Goal: Task Accomplishment & Management: Manage account settings

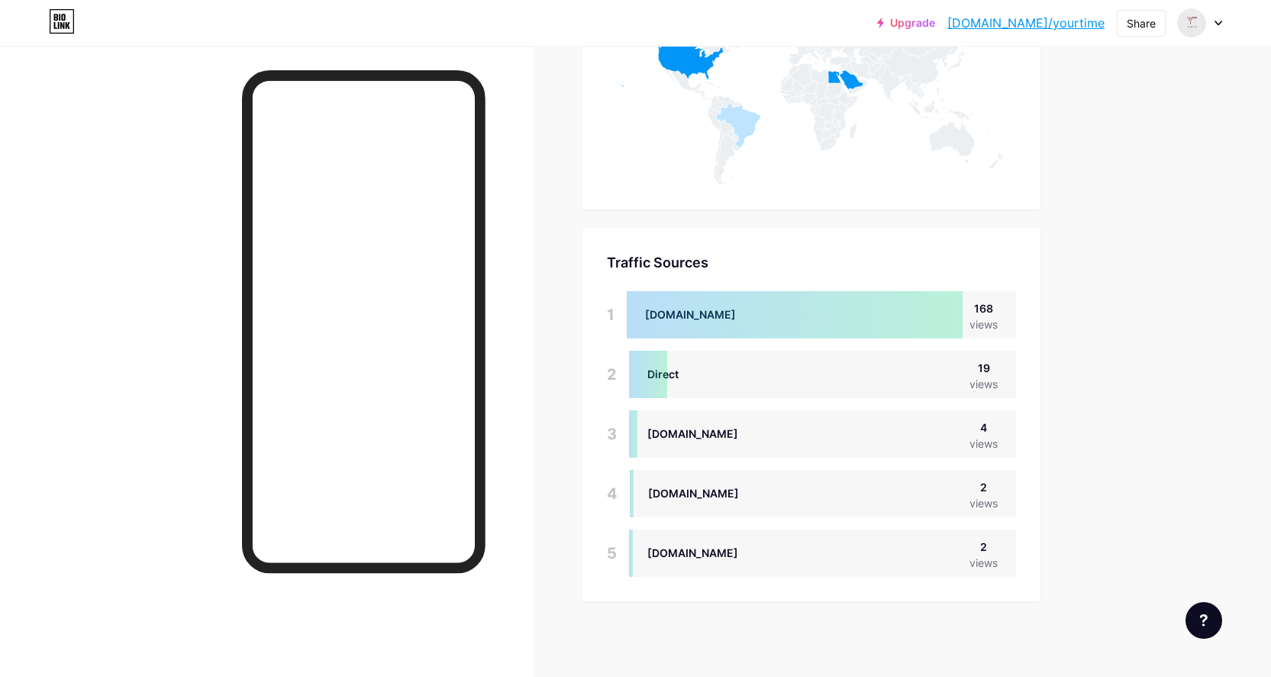
scroll to position [677, 1271]
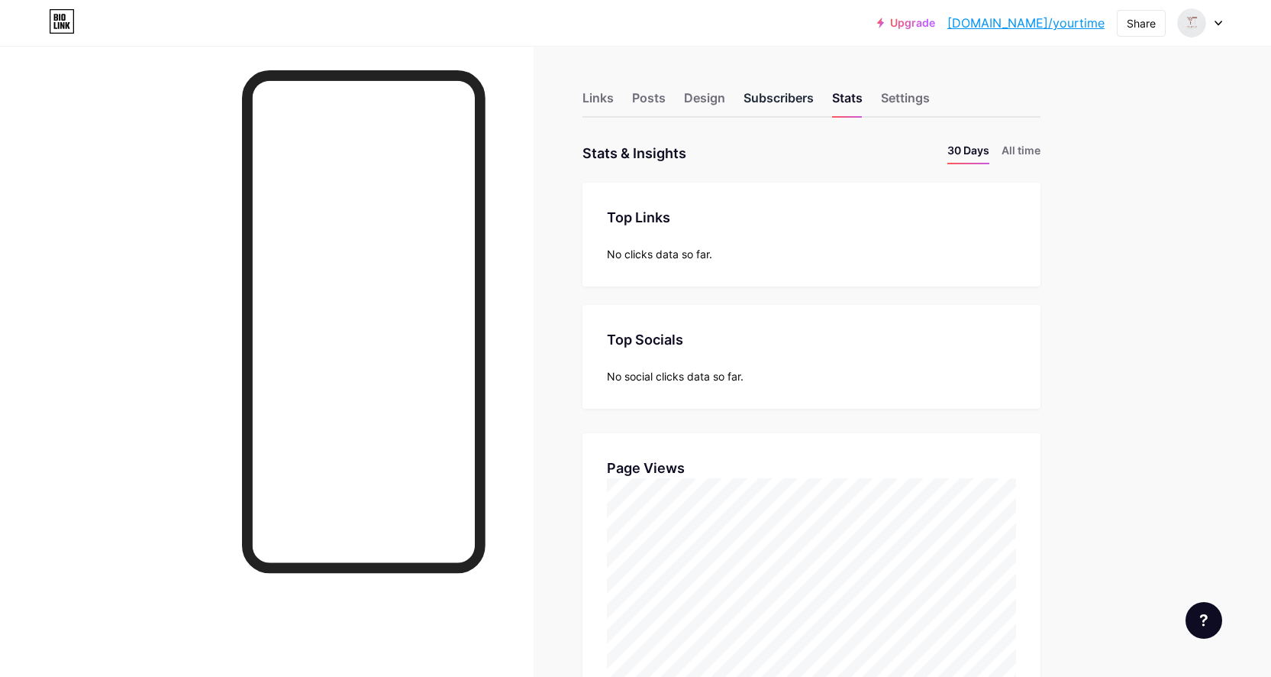
click at [764, 101] on div "Subscribers" at bounding box center [779, 102] width 70 height 27
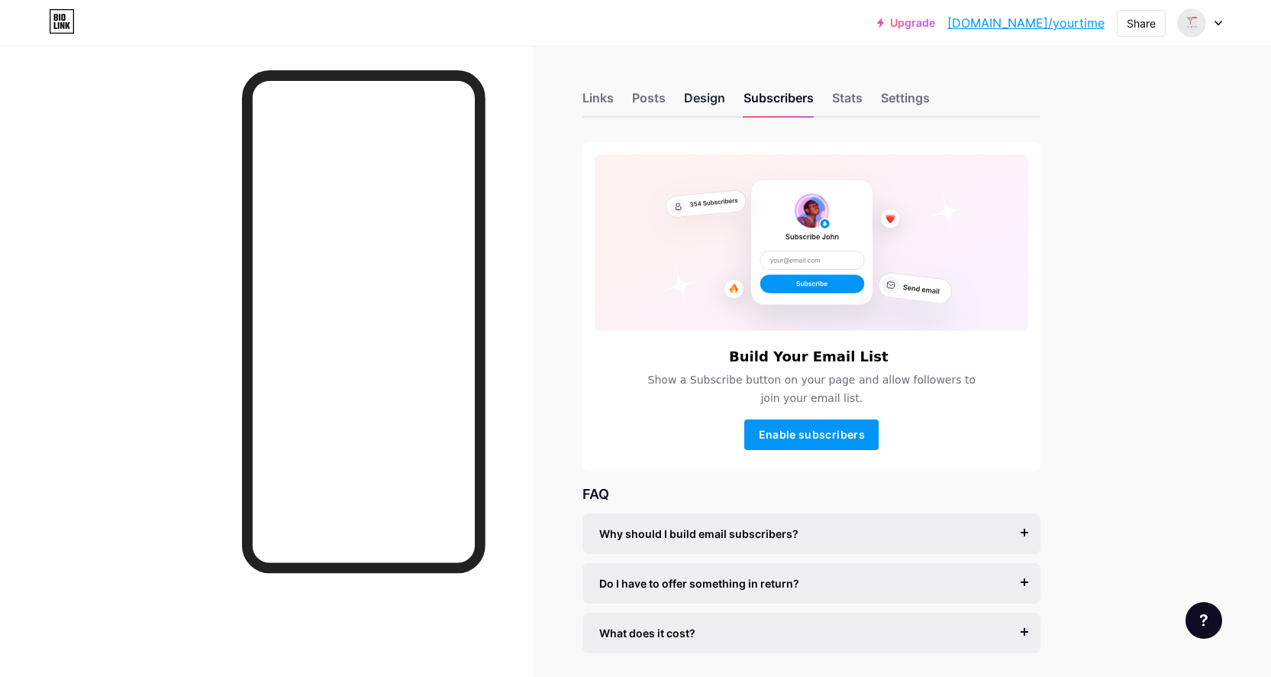
click at [712, 96] on div "Design" at bounding box center [704, 102] width 41 height 27
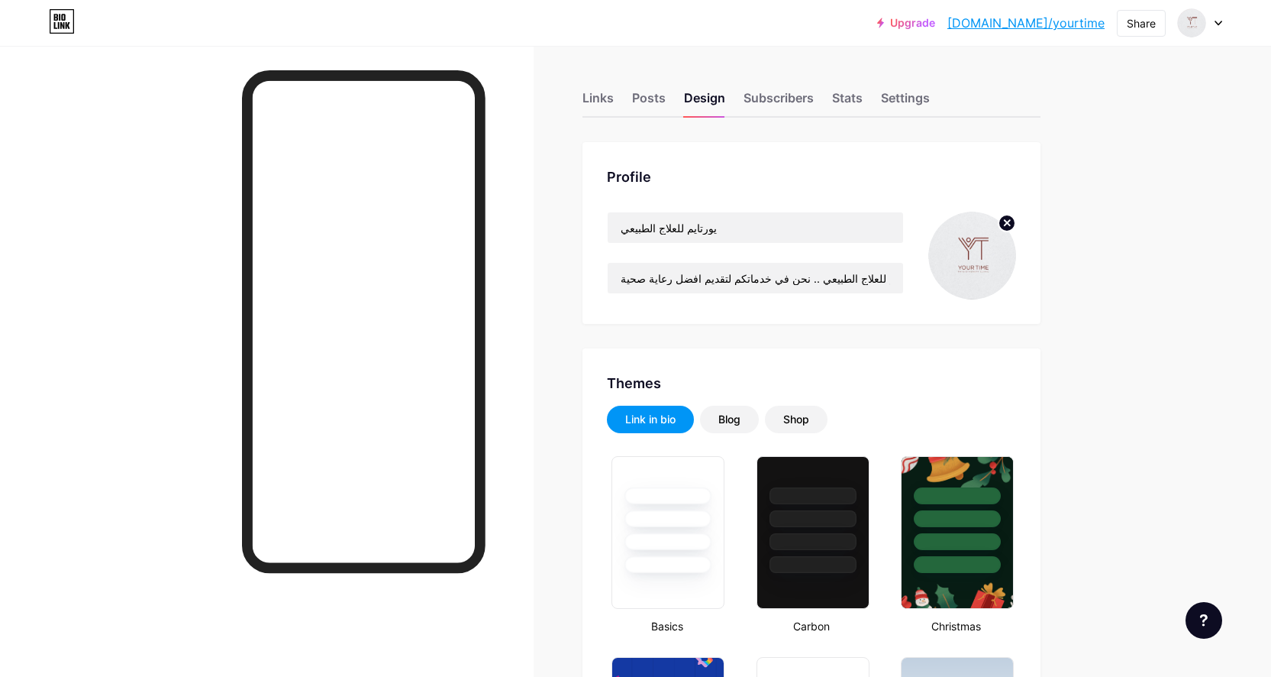
type input "#ffffff"
click at [659, 95] on div "Posts" at bounding box center [649, 102] width 34 height 27
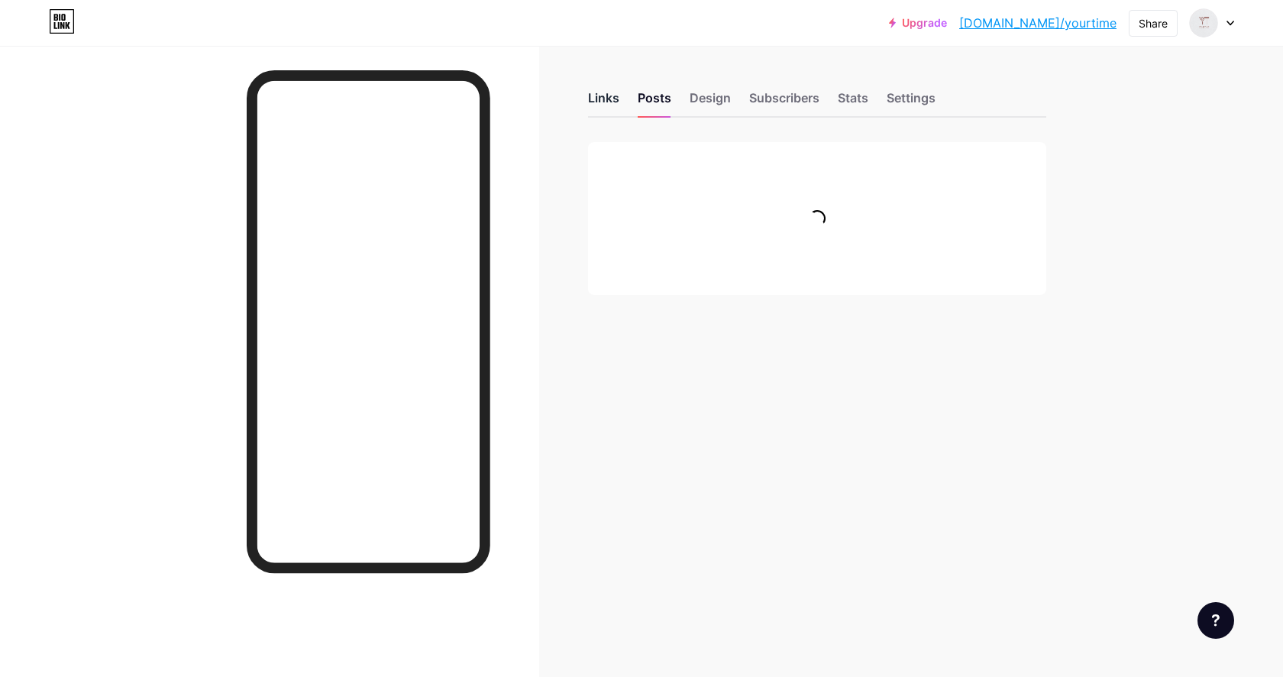
click at [599, 102] on div "Links" at bounding box center [603, 102] width 31 height 27
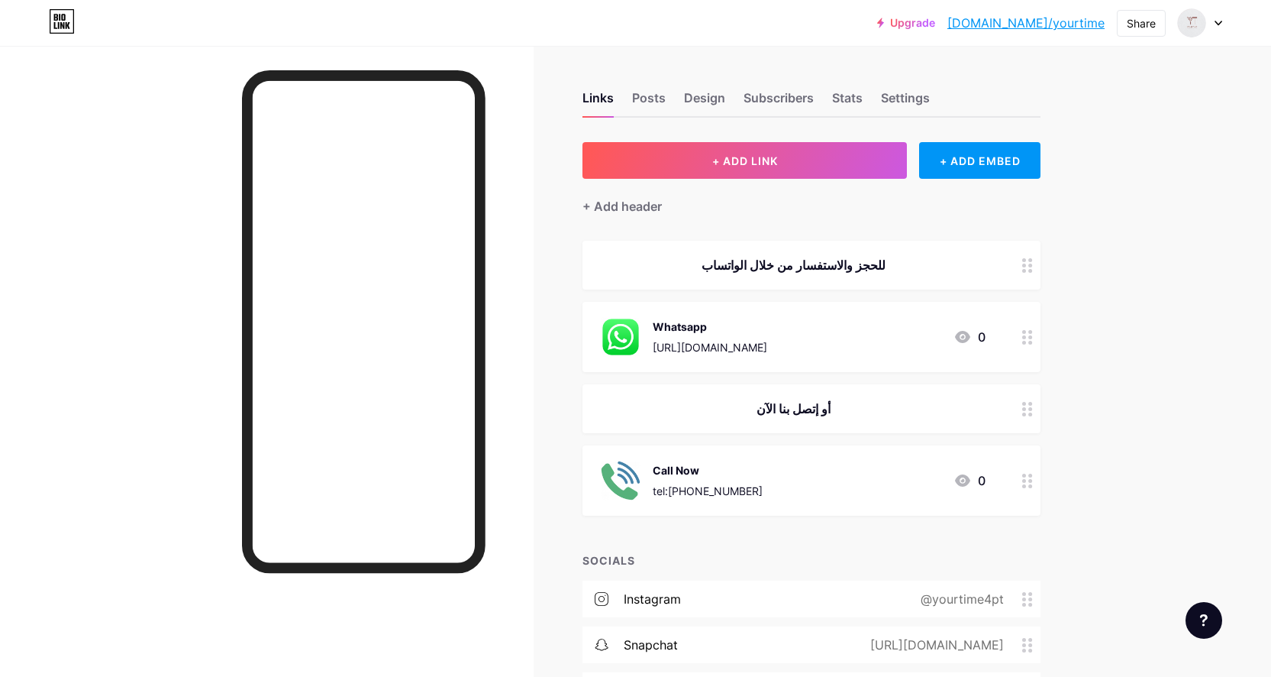
click at [967, 338] on icon at bounding box center [962, 337] width 15 height 12
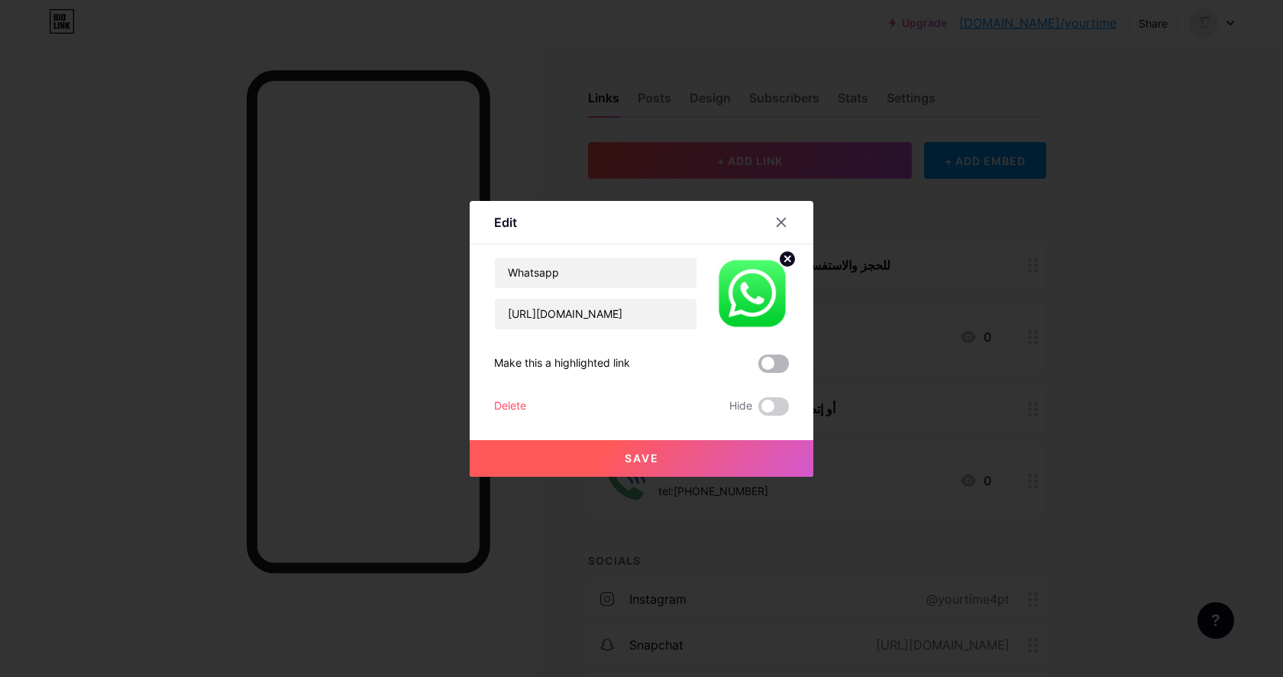
click at [780, 363] on span at bounding box center [773, 363] width 31 height 18
click at [758, 367] on input "checkbox" at bounding box center [758, 367] width 0 height 0
click at [744, 453] on button "Save" at bounding box center [642, 458] width 344 height 37
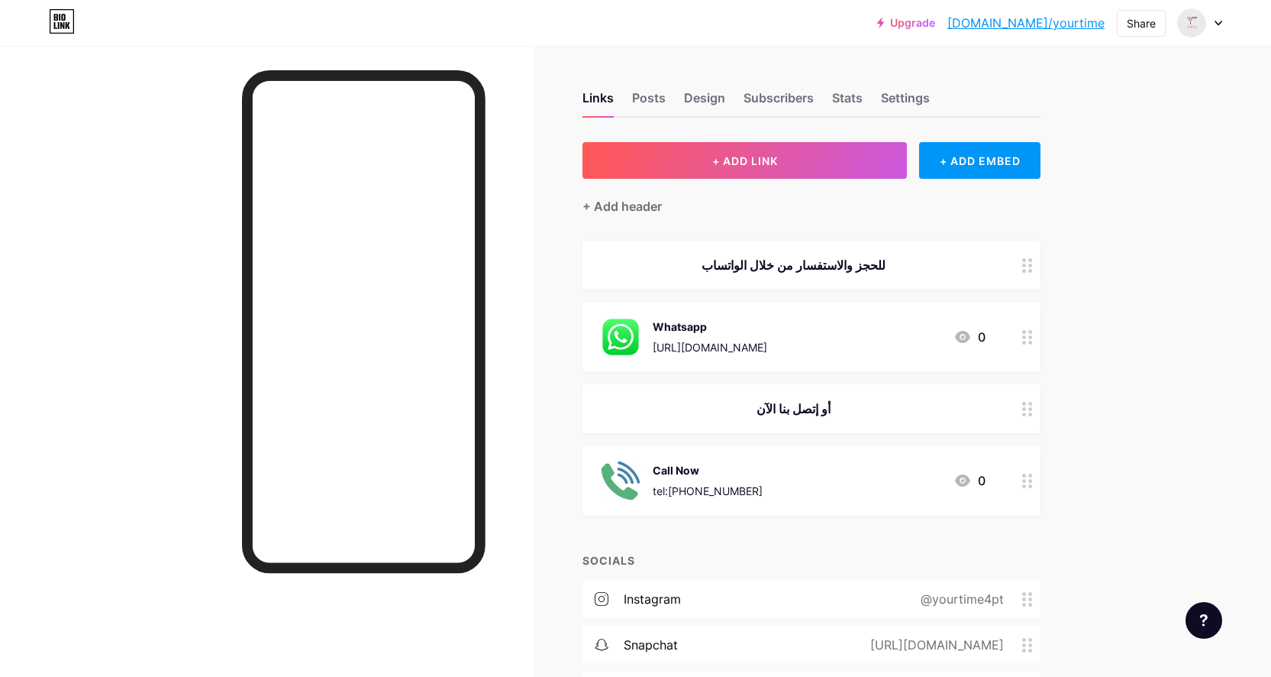
click at [1032, 331] on circle at bounding box center [1031, 332] width 4 height 4
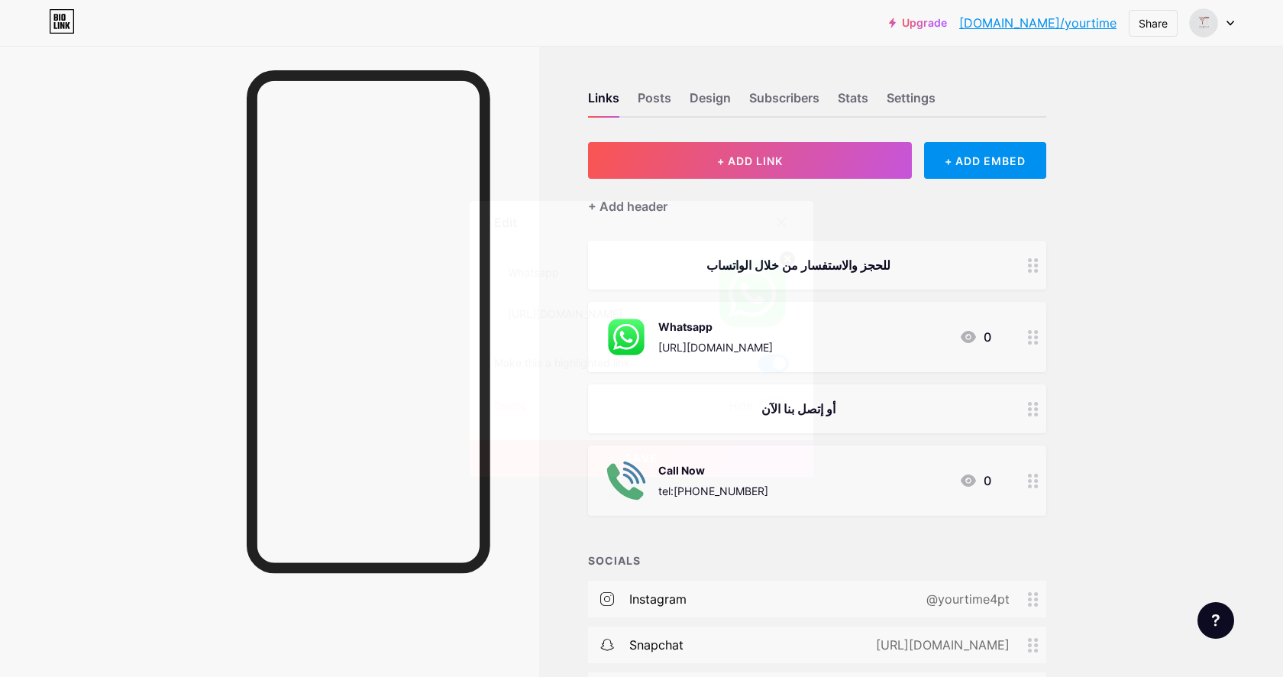
drag, startPoint x: 660, startPoint y: 357, endPoint x: 498, endPoint y: 363, distance: 162.0
click at [498, 363] on div "Make this a highlighted link" at bounding box center [641, 363] width 295 height 18
click at [786, 222] on icon at bounding box center [781, 222] width 12 height 12
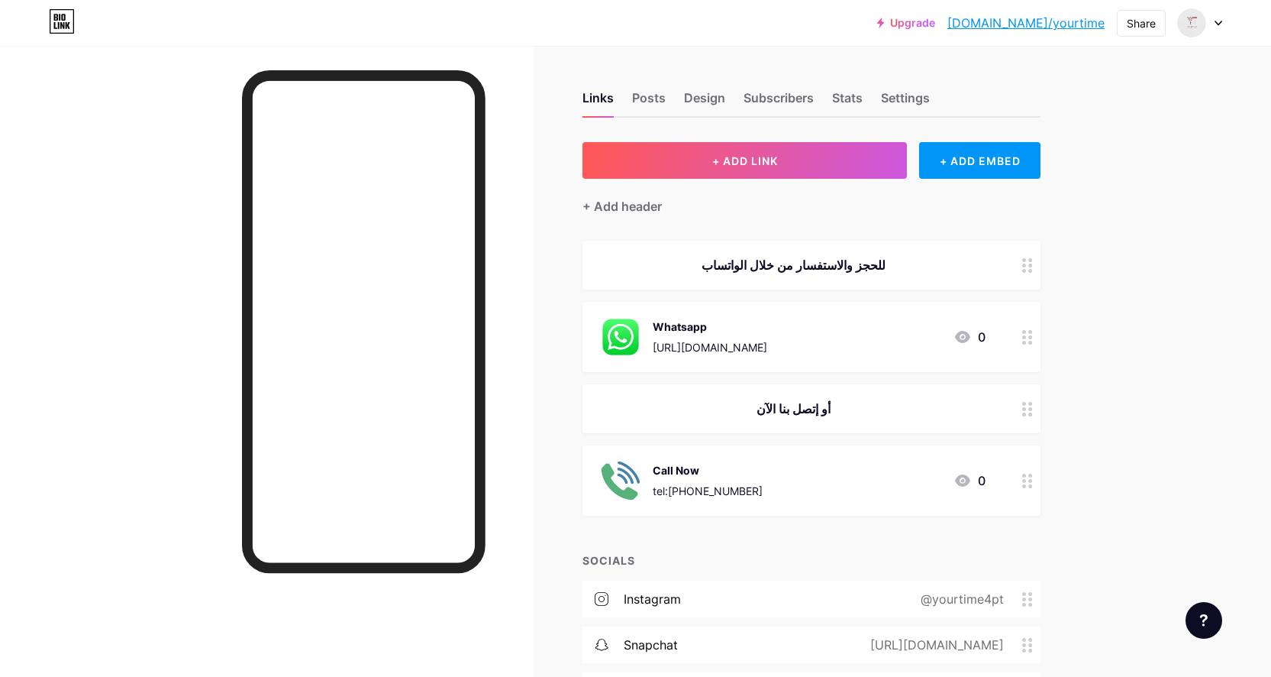
click at [1041, 487] on div at bounding box center [1028, 480] width 26 height 70
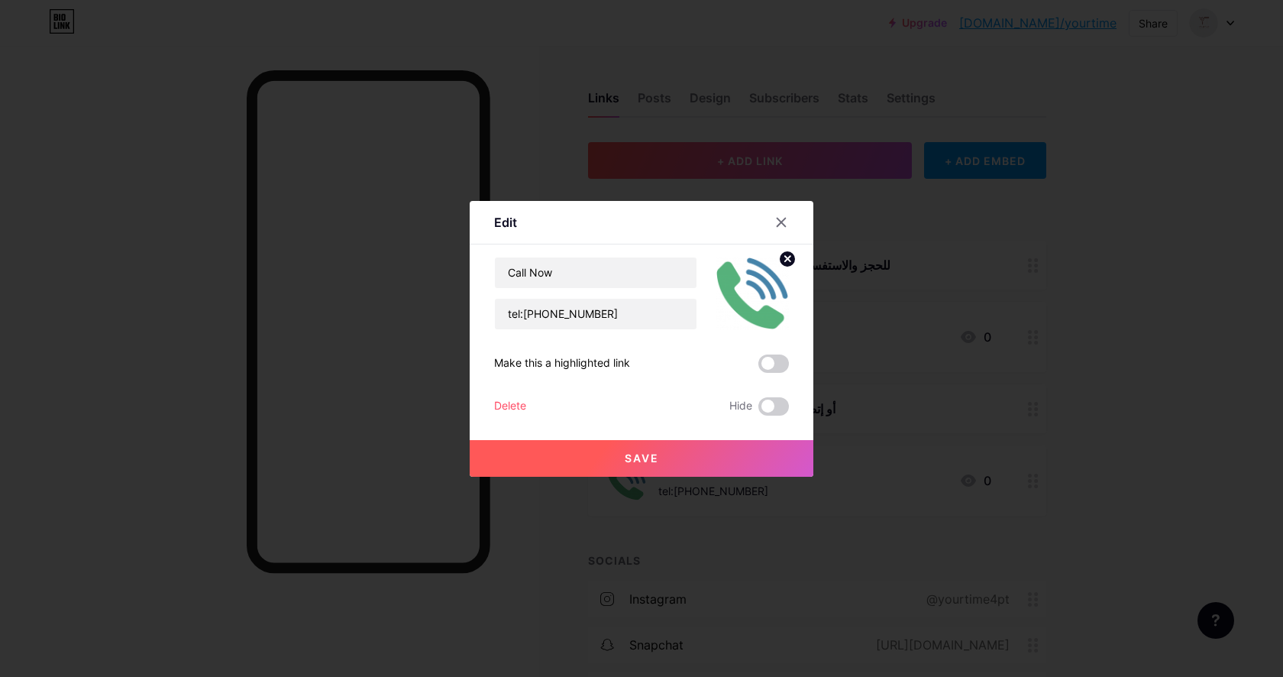
click at [777, 371] on span at bounding box center [773, 363] width 31 height 18
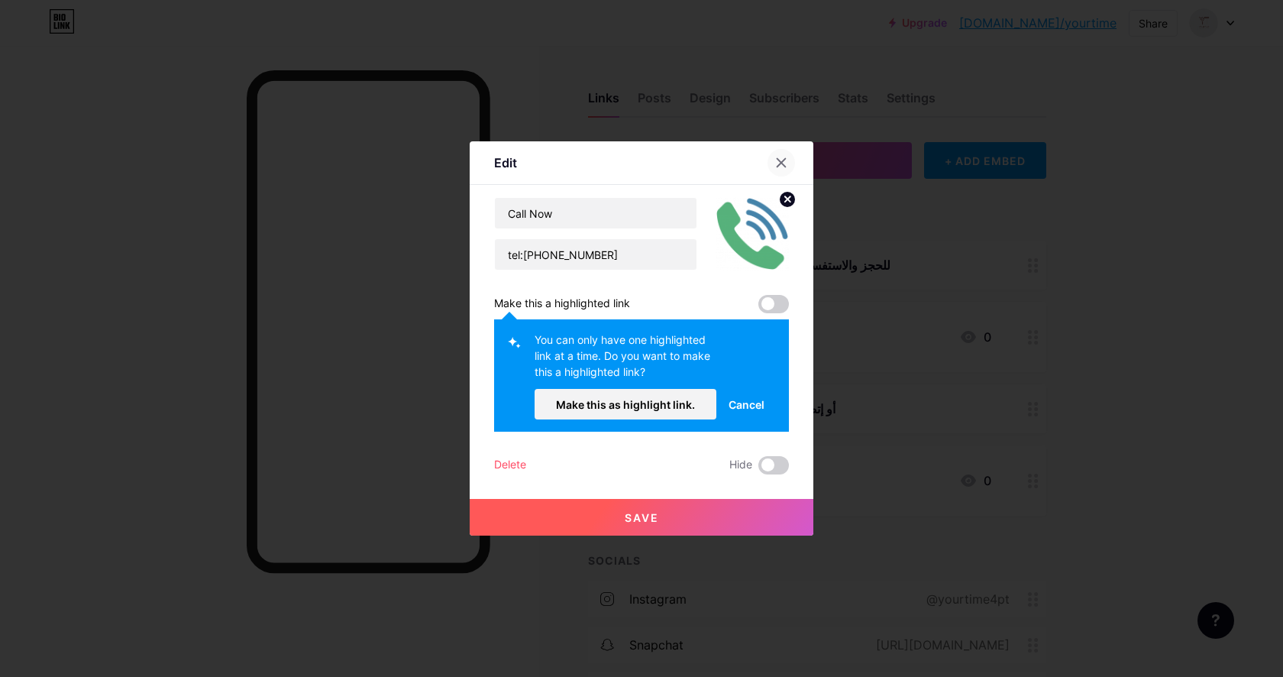
click at [781, 158] on icon at bounding box center [781, 163] width 12 height 12
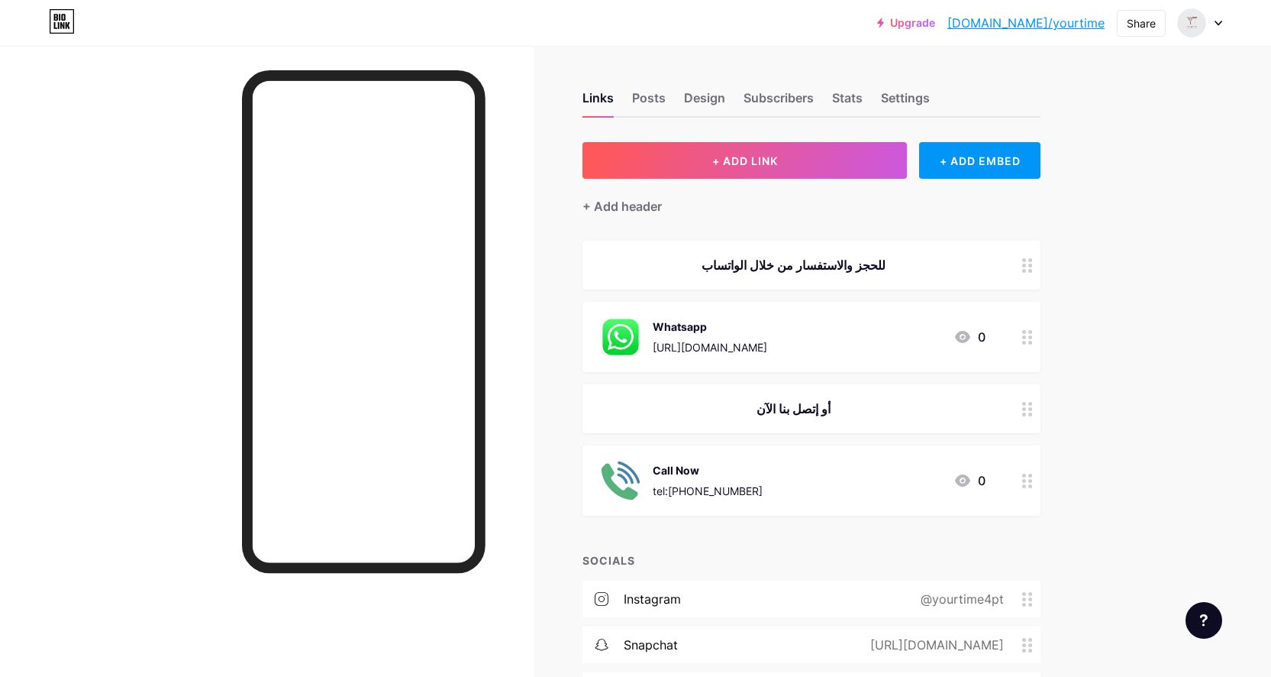
click at [1200, 388] on div "Upgrade [DOMAIN_NAME]/yourti... [DOMAIN_NAME]/yourtime Share Switch accounts يو…" at bounding box center [635, 415] width 1271 height 831
click at [1032, 338] on circle at bounding box center [1031, 337] width 4 height 4
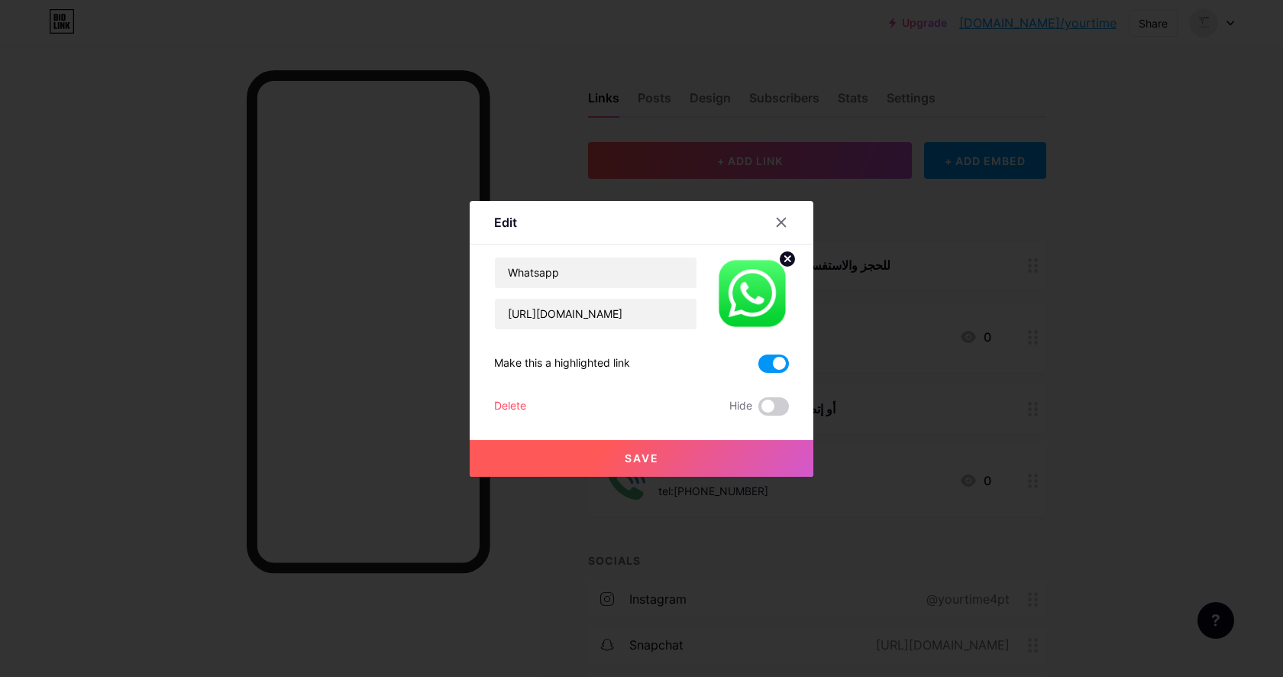
click at [774, 364] on span at bounding box center [773, 363] width 31 height 18
click at [758, 367] on input "checkbox" at bounding box center [758, 367] width 0 height 0
click at [693, 459] on button "Save" at bounding box center [642, 458] width 344 height 37
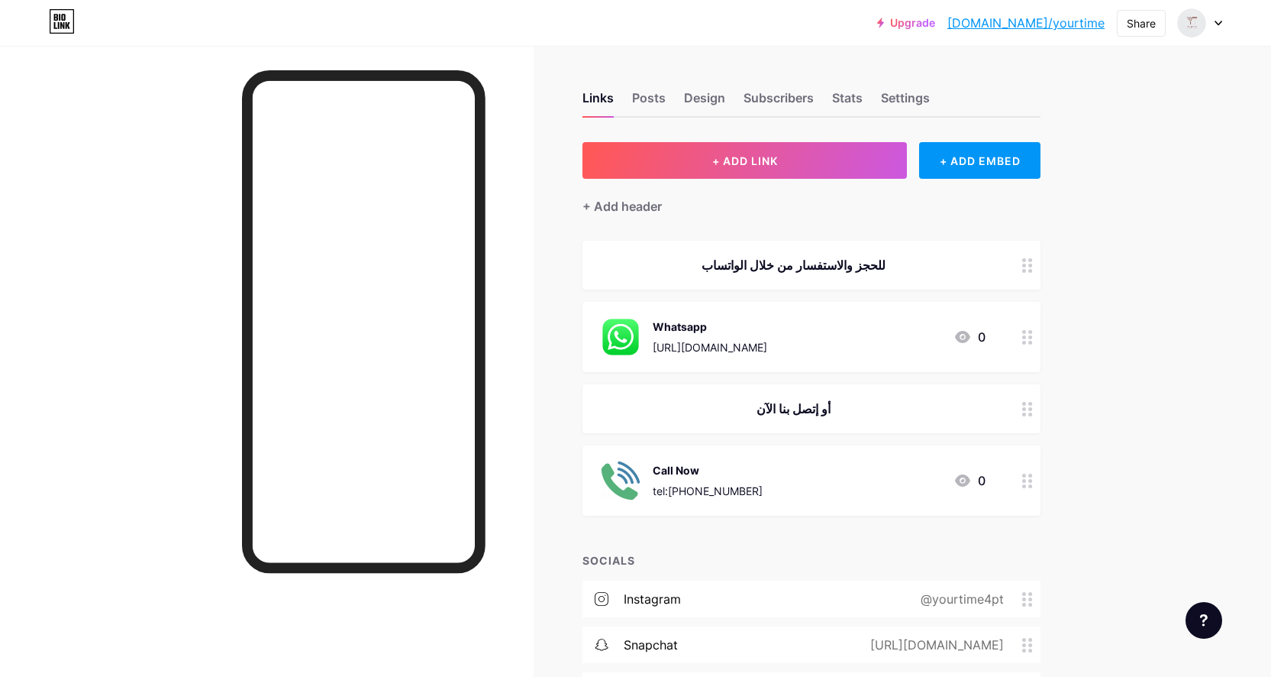
click at [971, 480] on icon at bounding box center [963, 480] width 18 height 18
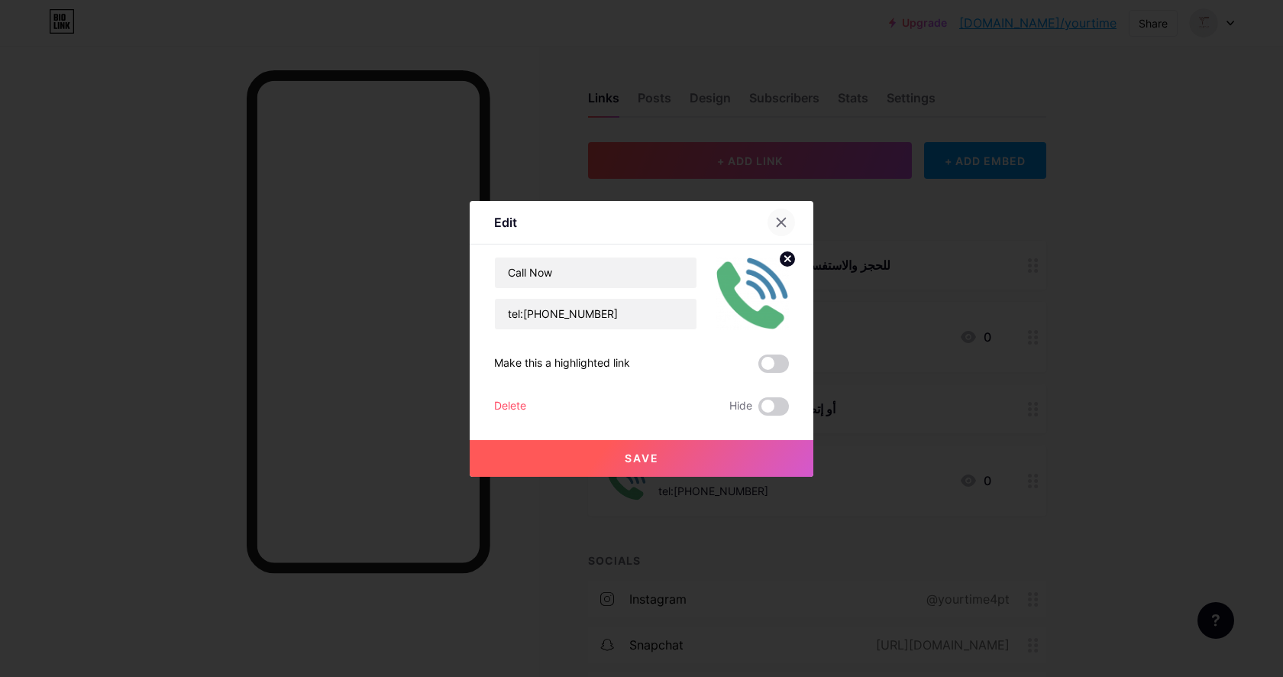
click at [784, 218] on icon at bounding box center [781, 222] width 8 height 8
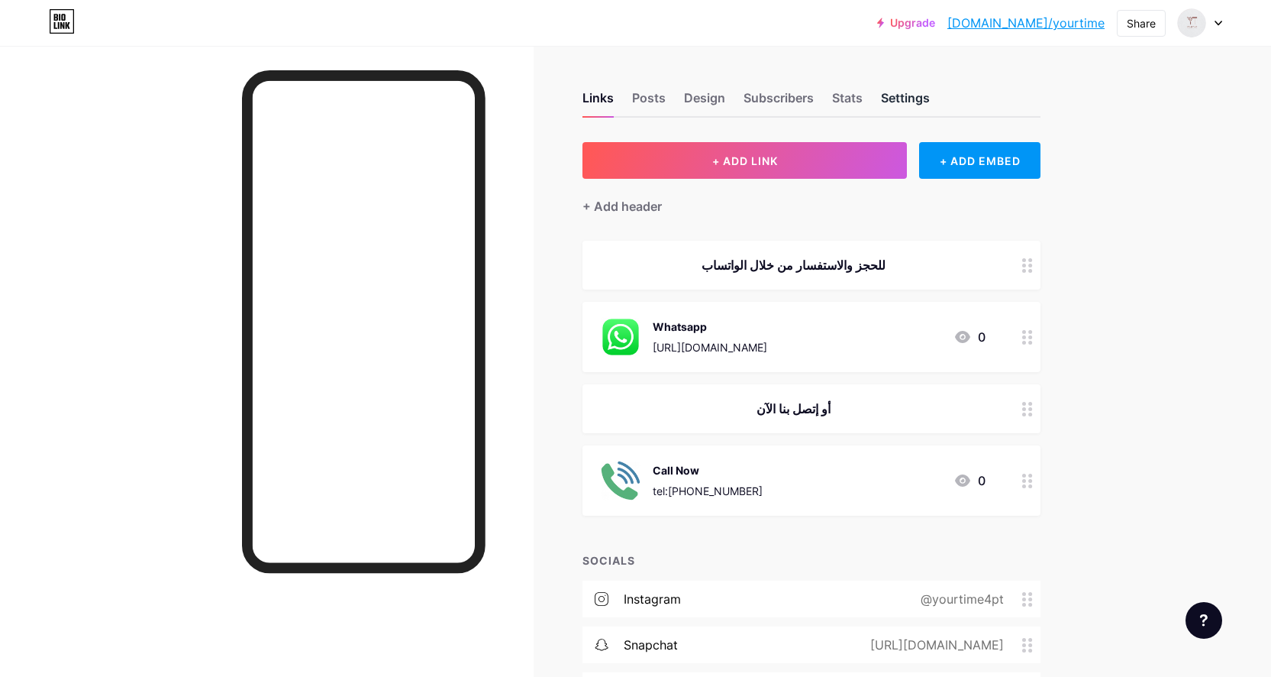
click at [896, 105] on div "Settings" at bounding box center [905, 102] width 49 height 27
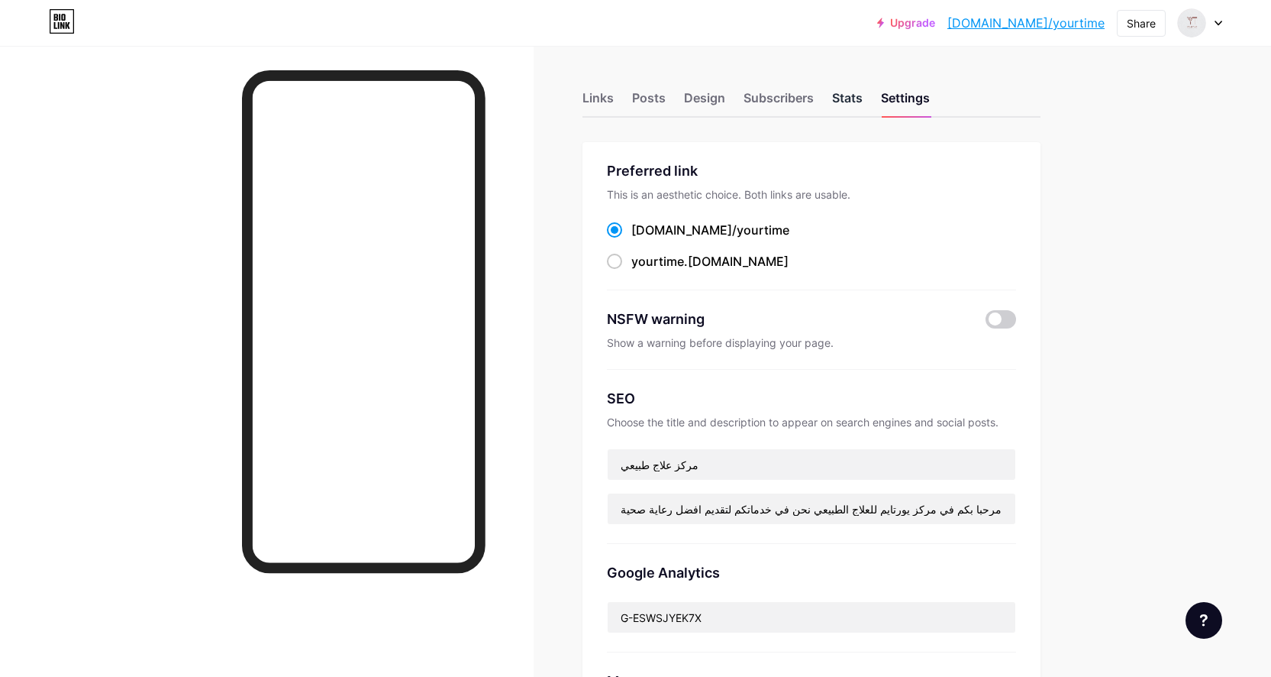
click at [845, 97] on div "Stats" at bounding box center [847, 102] width 31 height 27
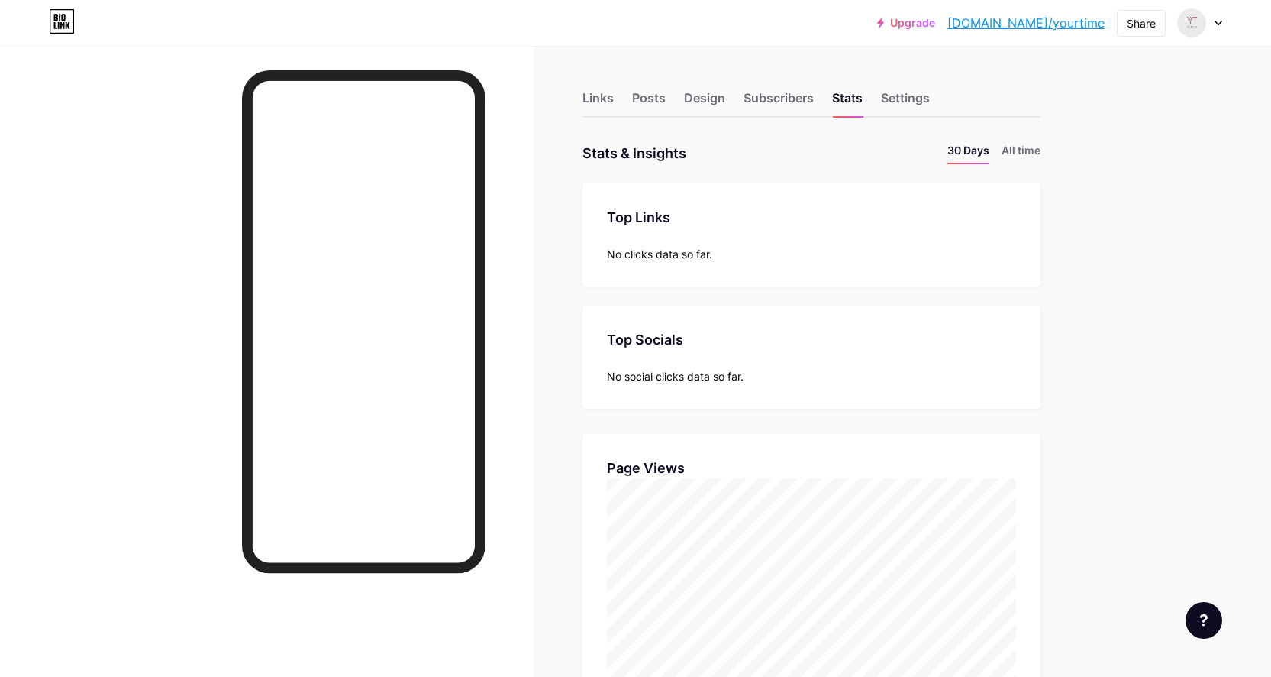
scroll to position [677, 1271]
click at [1019, 151] on li "All time" at bounding box center [1021, 153] width 39 height 22
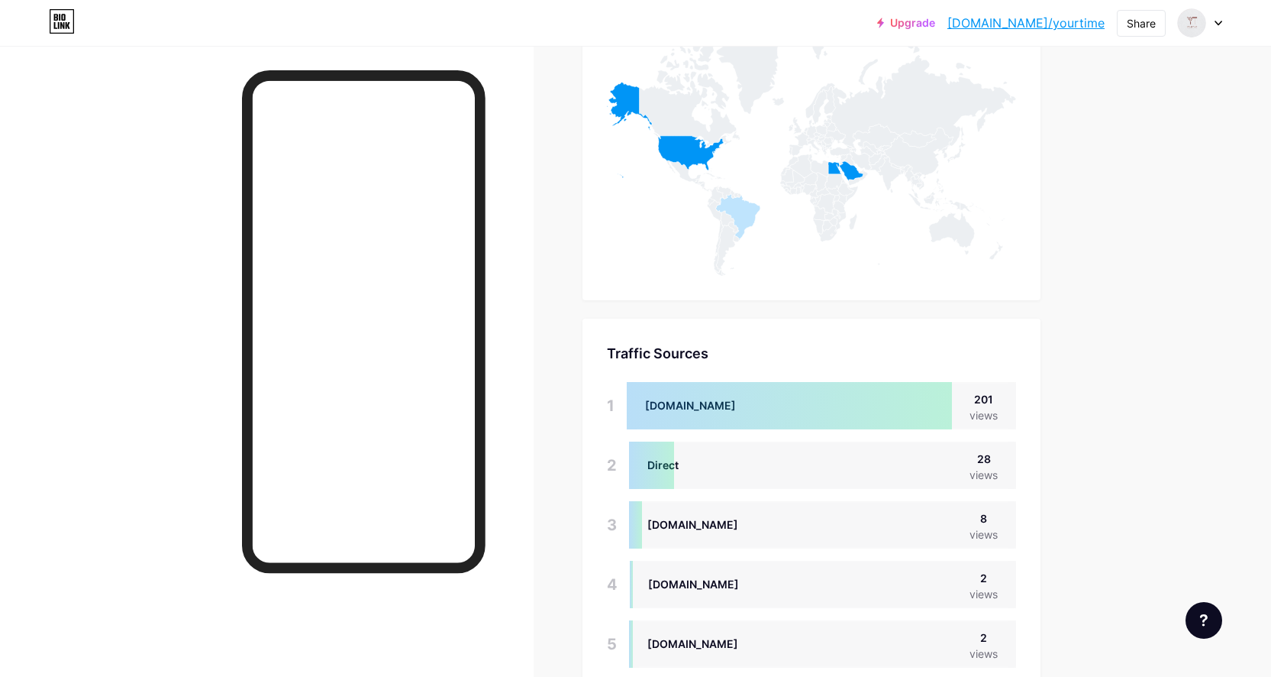
scroll to position [0, 0]
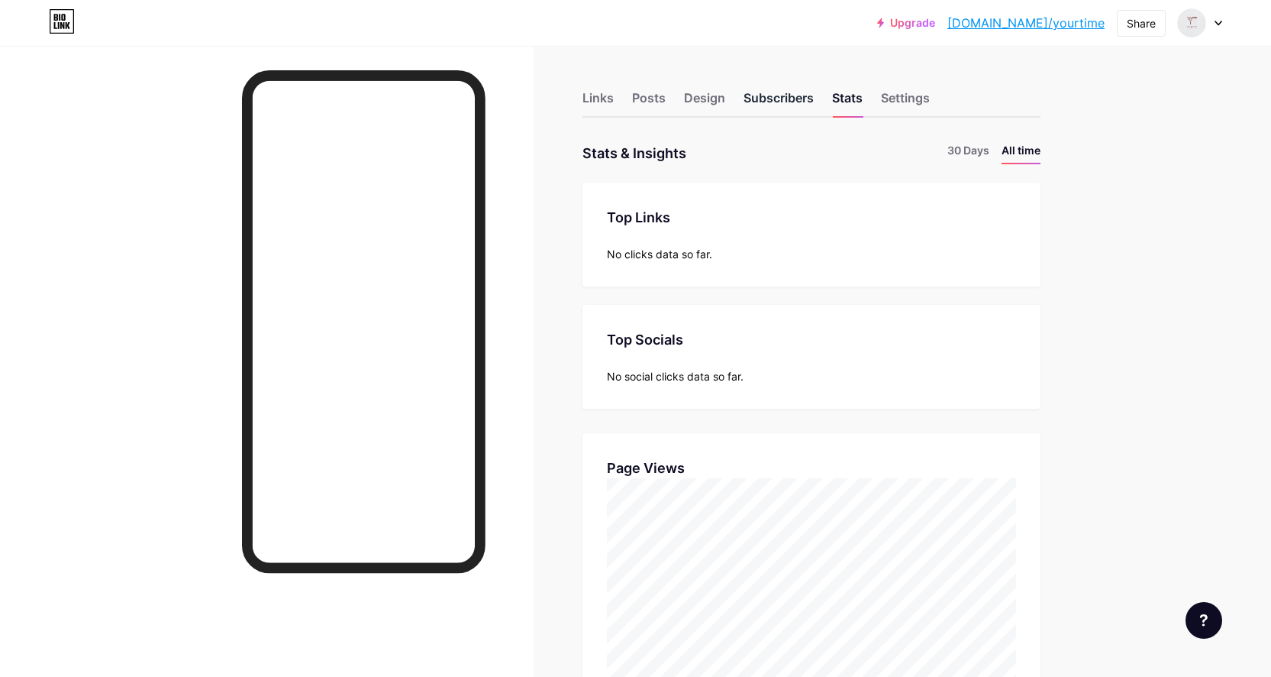
click at [763, 94] on div "Subscribers" at bounding box center [779, 102] width 70 height 27
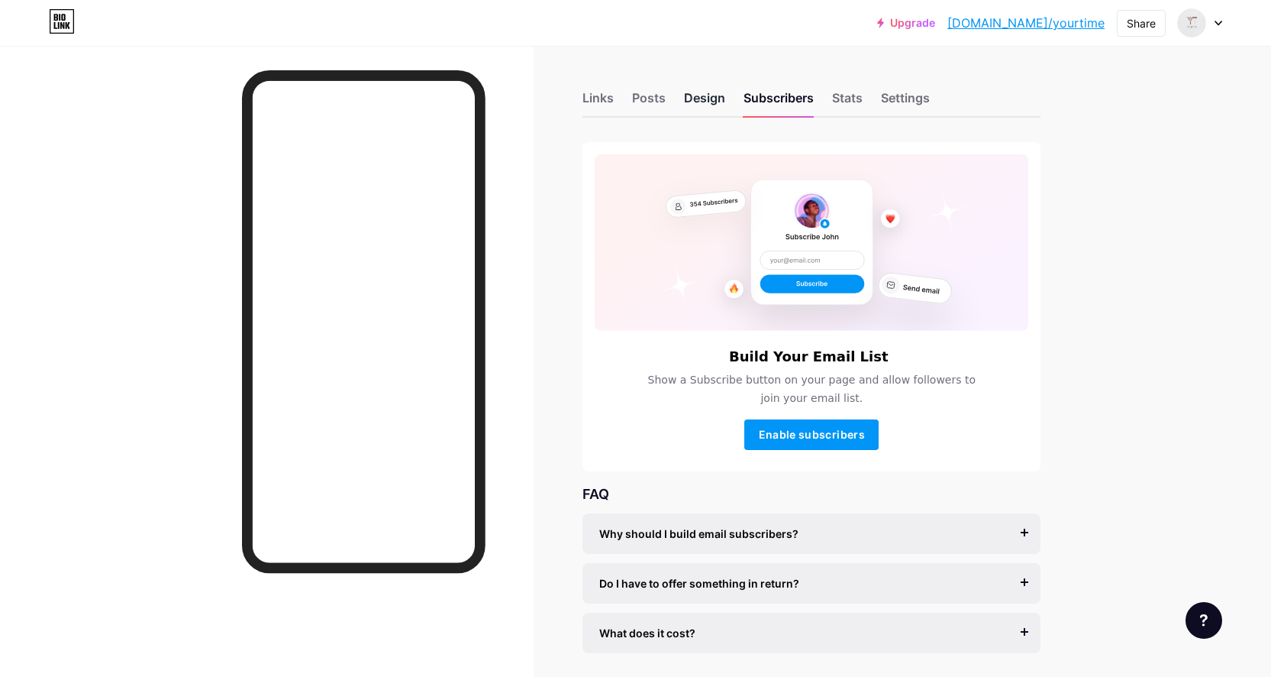
click at [709, 99] on div "Design" at bounding box center [704, 102] width 41 height 27
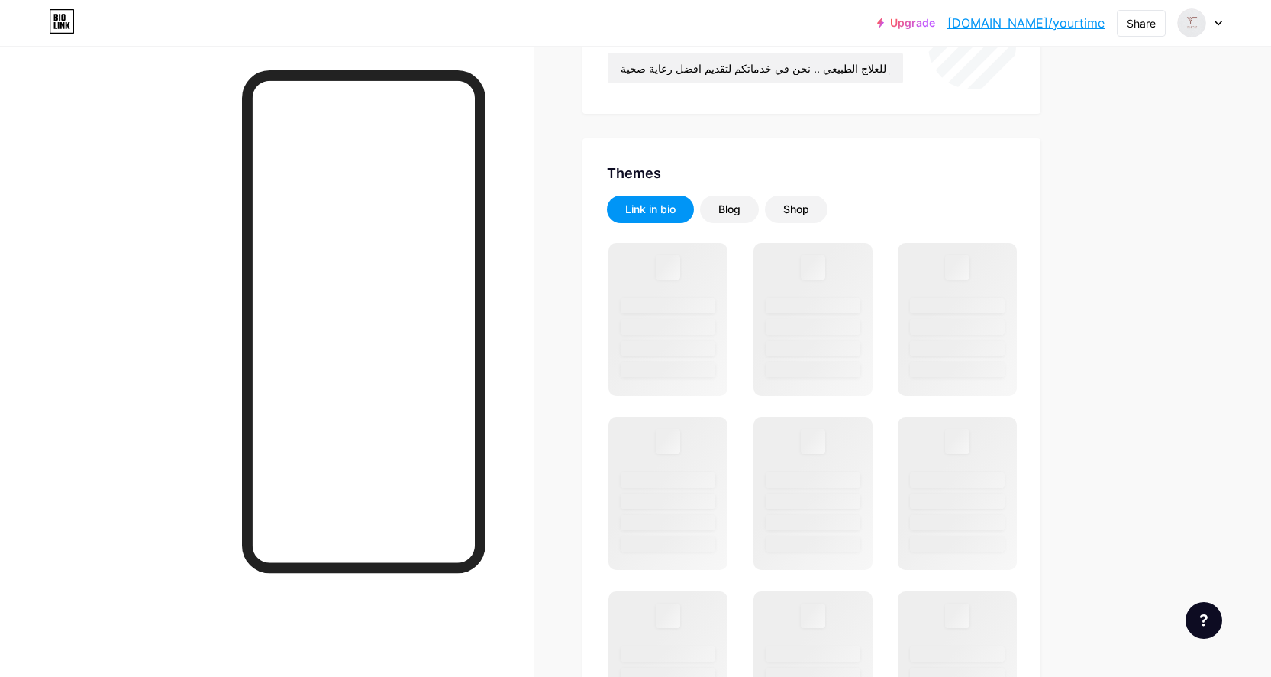
scroll to position [367, 0]
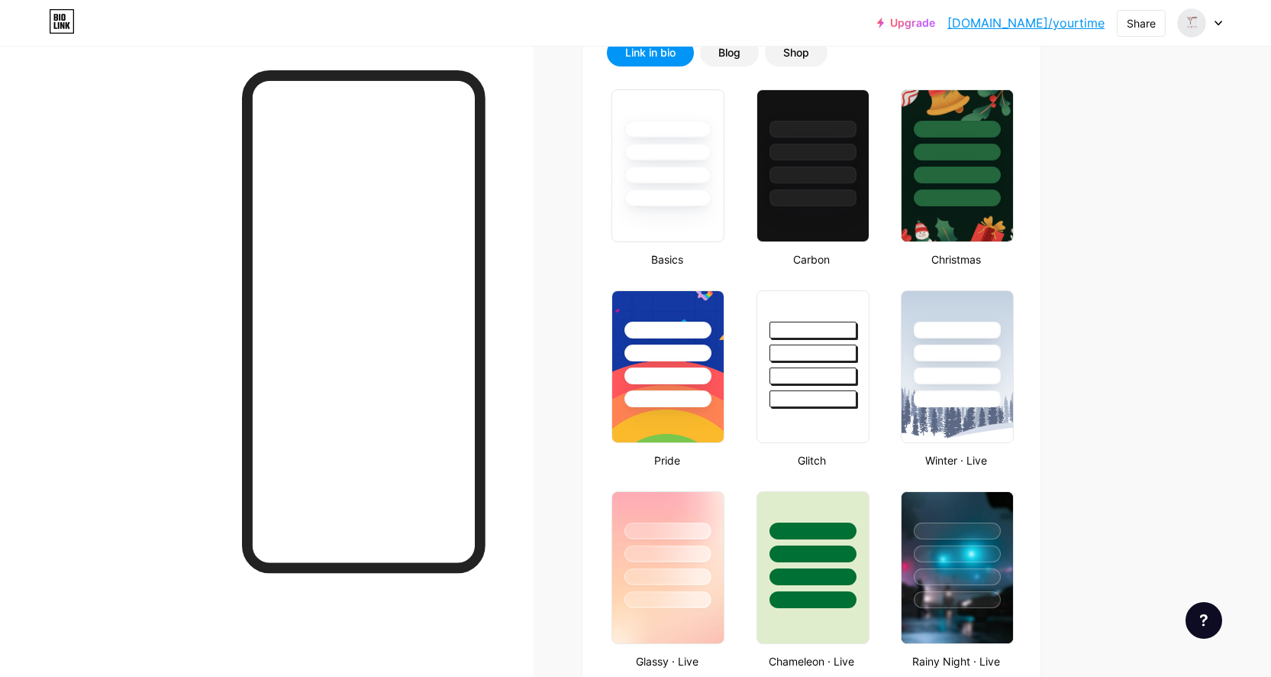
type input "#ffffff"
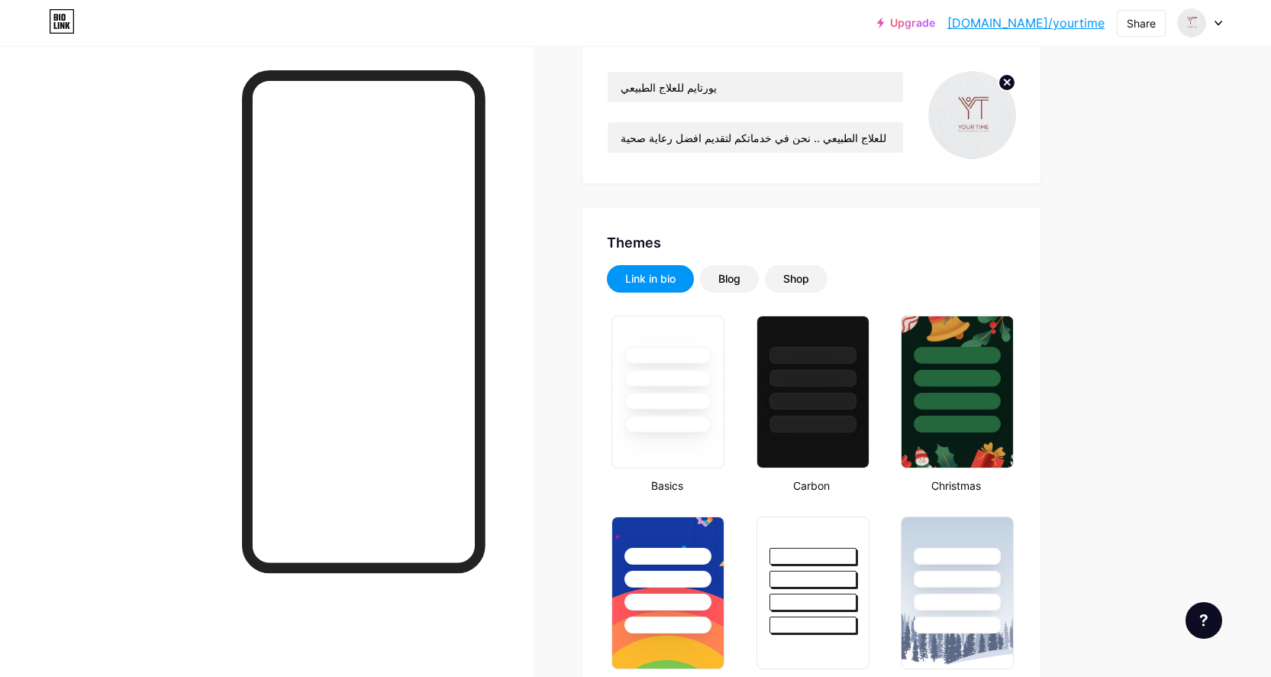
scroll to position [0, 0]
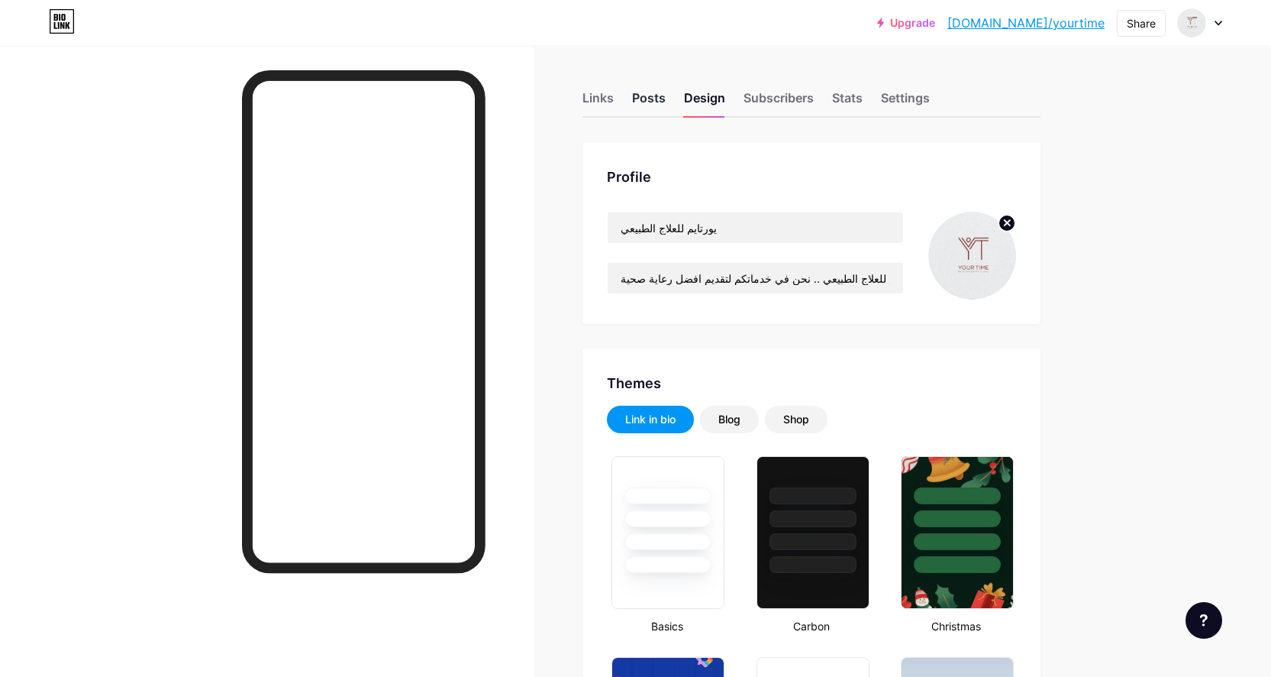
click at [666, 97] on div "Posts" at bounding box center [649, 102] width 34 height 27
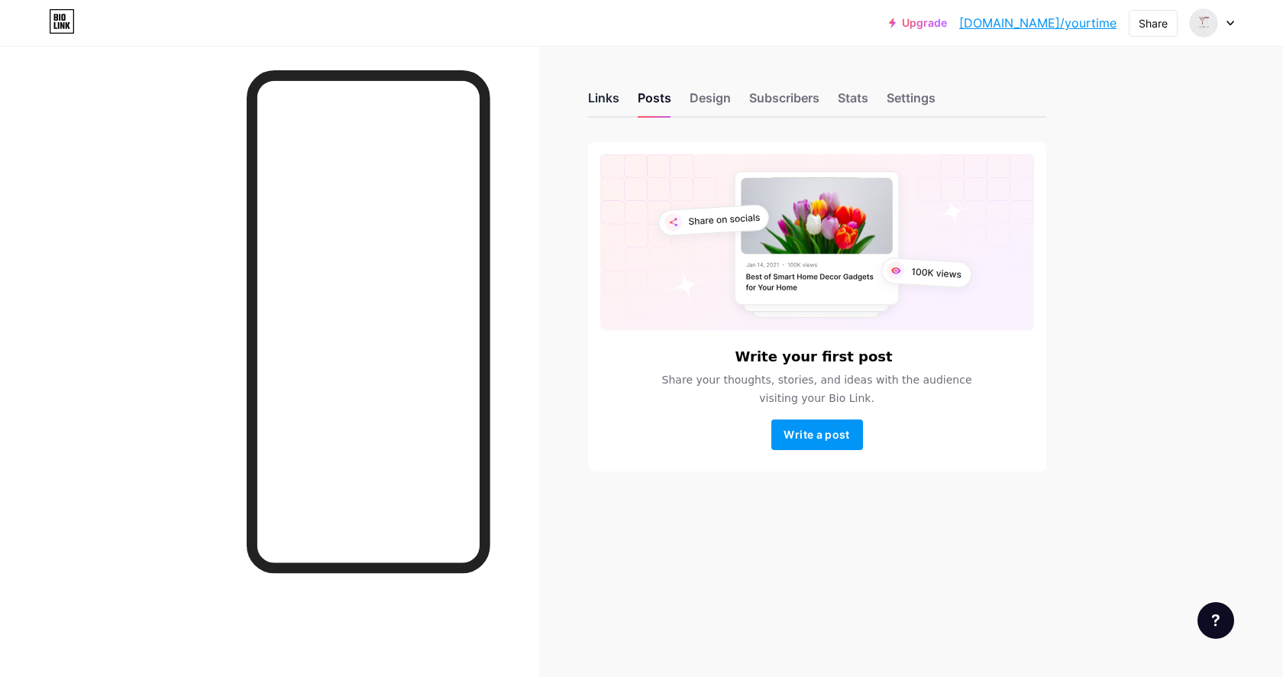
click at [609, 95] on div "Links" at bounding box center [603, 102] width 31 height 27
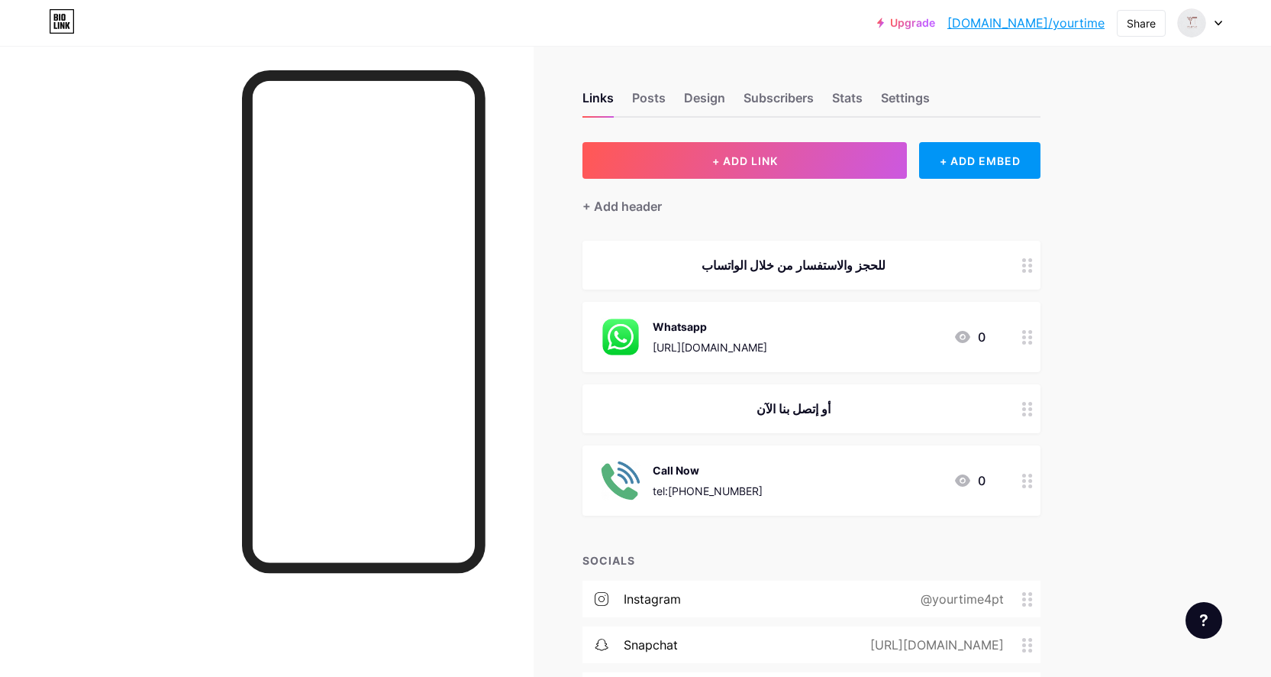
click at [1079, 24] on link "[DOMAIN_NAME]/yourtime" at bounding box center [1026, 23] width 157 height 18
click at [842, 97] on div "Stats" at bounding box center [847, 102] width 31 height 27
